Goal: Information Seeking & Learning: Learn about a topic

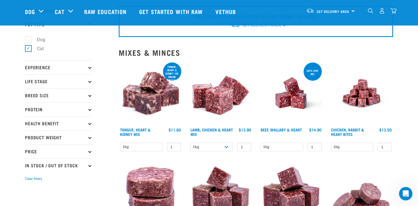
scroll to position [21, 0]
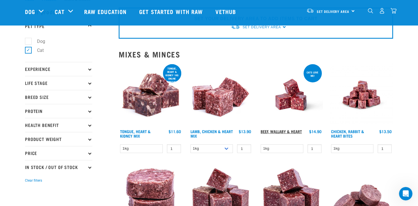
click at [211, 125] on link "Beef, Wallaby & Heart" at bounding box center [281, 132] width 41 height 2
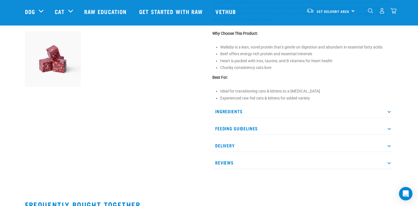
scroll to position [196, 0]
click at [251, 129] on p "Feeding Guidelines" at bounding box center [302, 128] width 181 height 13
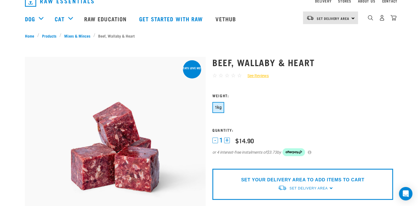
scroll to position [14, 0]
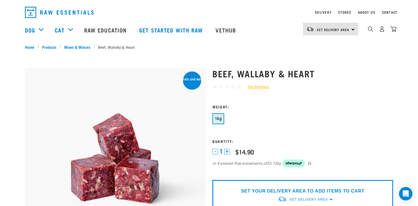
click at [220, 121] on button "1kg" at bounding box center [218, 118] width 12 height 11
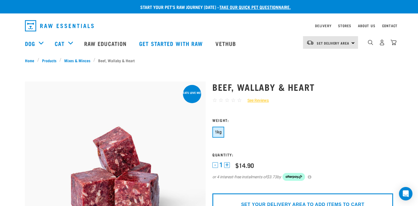
scroll to position [0, 0]
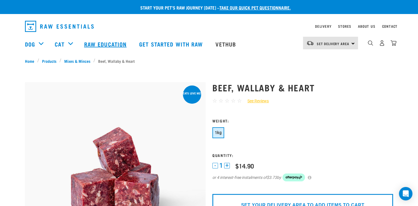
click at [103, 44] on link "Raw Education" at bounding box center [106, 44] width 55 height 22
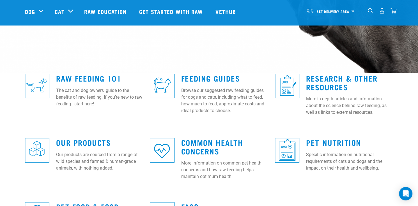
scroll to position [119, 0]
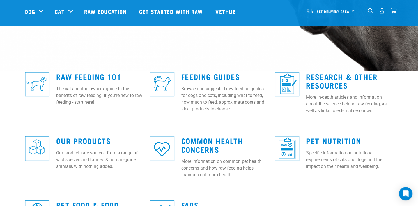
click at [170, 86] on img at bounding box center [162, 84] width 24 height 24
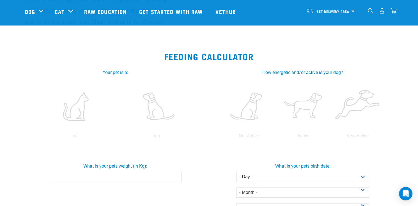
scroll to position [56, 0]
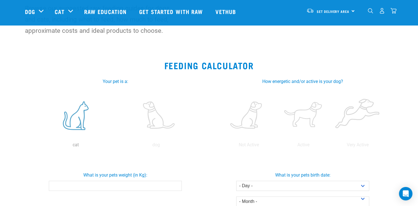
click at [78, 148] on p "cat" at bounding box center [75, 145] width 78 height 7
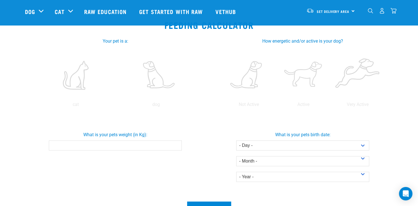
scroll to position [112, 0]
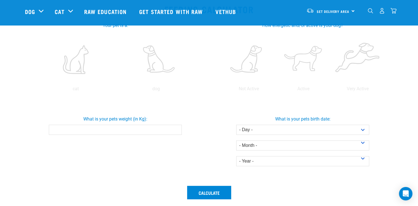
click at [126, 128] on input "What is your pets weight (in Kg):" at bounding box center [115, 130] width 133 height 10
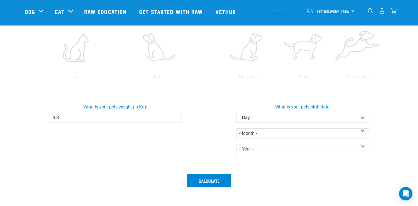
scroll to position [126, 0]
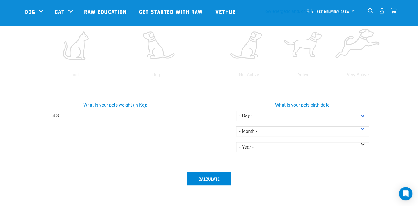
type input "4.3"
click at [362, 148] on select "- Year - 2025 2024 2023 2022 2021 2020 2019 2018 2017 2016 2015 2014" at bounding box center [302, 147] width 133 height 10
click at [236, 142] on select "- Year - 2025 2024 2023 2022 2021 2020 2019 2018 2017 2016 2015 2014" at bounding box center [302, 147] width 133 height 10
click at [246, 148] on select "- Year - 2025 2024 2023 2022 2021 2020 2019 2018 2017 2016 2015 2014" at bounding box center [302, 147] width 133 height 10
click at [236, 142] on select "- Year - 2025 2024 2023 2022 2021 2020 2019 2018 2017 2016 2015 2014" at bounding box center [302, 147] width 133 height 10
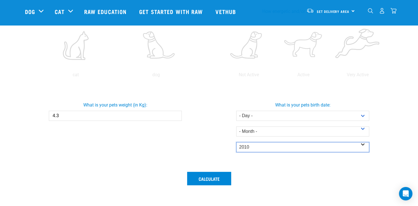
click at [262, 149] on select "- Year - 2025 2024 2023 2022 2021 2020 2019 2018 2017 2016 2015 2014" at bounding box center [302, 147] width 133 height 10
select select "2009"
click at [236, 142] on select "- Year - 2025 2024 2023 2022 2021 2020 2019 2018 2017 2016 2015 2014" at bounding box center [302, 147] width 133 height 10
click at [298, 175] on div "Calculate" at bounding box center [209, 190] width 375 height 42
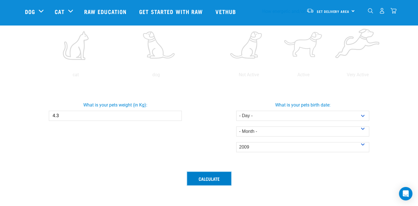
click at [226, 177] on button "Calculate" at bounding box center [209, 178] width 44 height 13
click at [208, 177] on button "Calculate" at bounding box center [209, 178] width 44 height 13
click at [209, 177] on button "Calculate" at bounding box center [209, 178] width 44 height 13
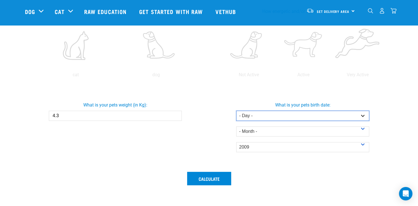
click at [363, 116] on select "- Day - 1 2 3 4 5 6 7 8 9 10 11 12 13 14 15 16 17 18 19 20 21 22 23 24 25 26 27" at bounding box center [302, 116] width 133 height 10
select select "12"
click at [236, 111] on select "- Day - 1 2 3 4 5 6 7 8 9 10 11 12 13 14 15 16 17 18 19 20 21 22 23 24 25 26 27" at bounding box center [302, 116] width 133 height 10
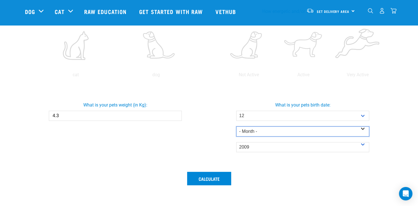
click at [358, 132] on select "- Month - January February March April May June July August September October N…" at bounding box center [302, 132] width 133 height 10
select select "June"
click at [236, 127] on select "- Month - January February March April May June July August September October N…" at bounding box center [302, 132] width 133 height 10
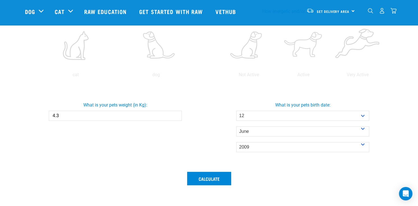
click at [317, 177] on div "Calculate" at bounding box center [209, 190] width 375 height 42
click at [210, 179] on button "Calculate" at bounding box center [209, 178] width 44 height 13
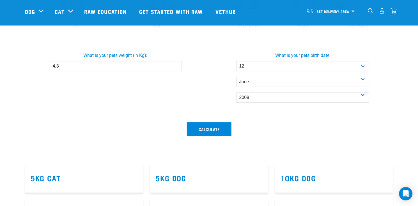
scroll to position [196, 0]
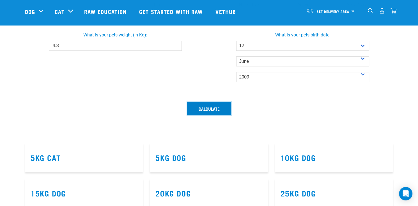
click at [195, 109] on button "Calculate" at bounding box center [209, 108] width 44 height 13
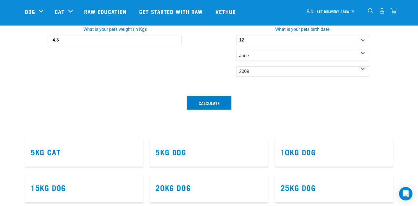
click at [195, 109] on button "Calculate" at bounding box center [209, 102] width 44 height 13
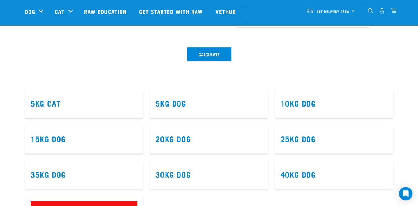
scroll to position [267, 0]
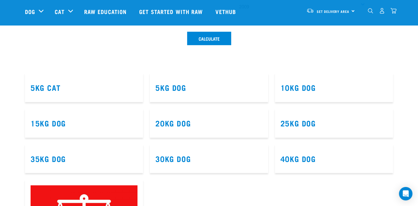
click at [104, 92] on article "5kg Cat" at bounding box center [84, 87] width 118 height 29
click at [51, 90] on link "5kg Cat" at bounding box center [46, 87] width 30 height 4
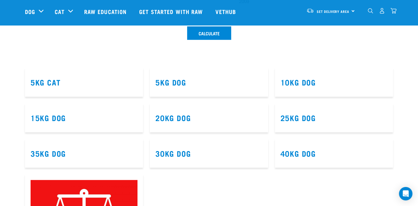
scroll to position [273, 0]
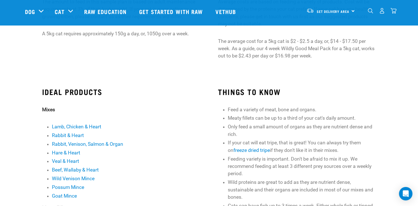
scroll to position [112, 0]
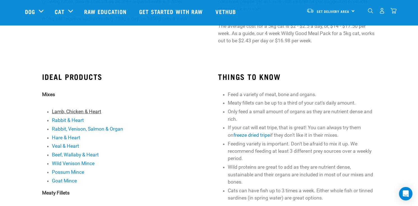
click at [82, 110] on link "Lamb, Chicken & Heart" at bounding box center [76, 112] width 49 height 6
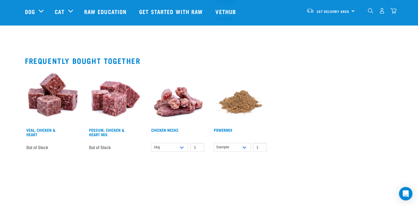
scroll to position [365, 0]
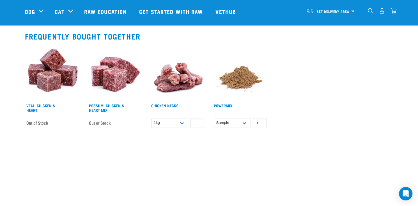
click at [247, 79] on img at bounding box center [240, 73] width 56 height 56
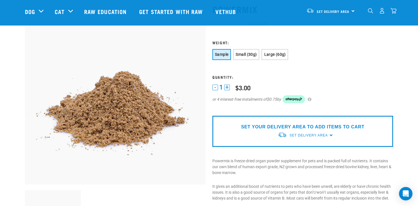
scroll to position [35, 0]
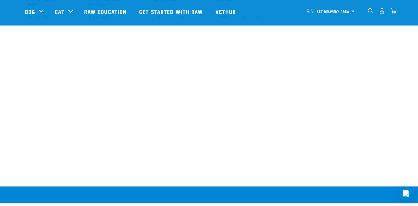
scroll to position [468, 0]
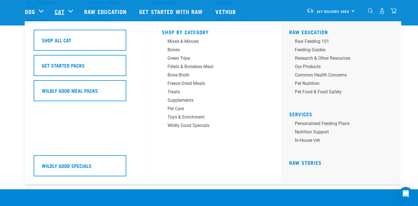
click at [57, 11] on link "Cat" at bounding box center [60, 11] width 10 height 8
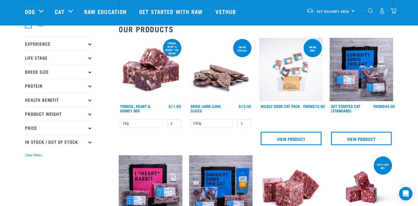
scroll to position [56, 0]
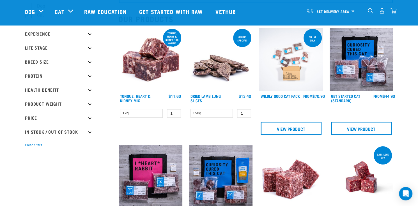
click at [89, 63] on p "Breed Size" at bounding box center [58, 62] width 67 height 14
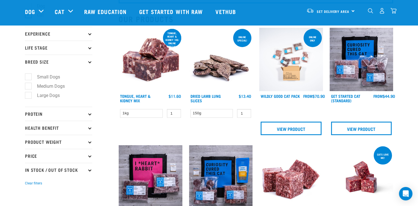
click at [90, 62] on icon at bounding box center [89, 61] width 3 height 3
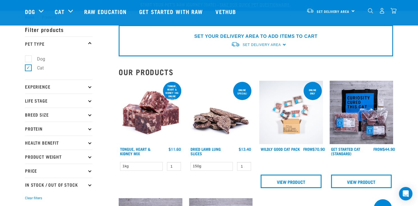
scroll to position [0, 0]
